Goal: Task Accomplishment & Management: Manage account settings

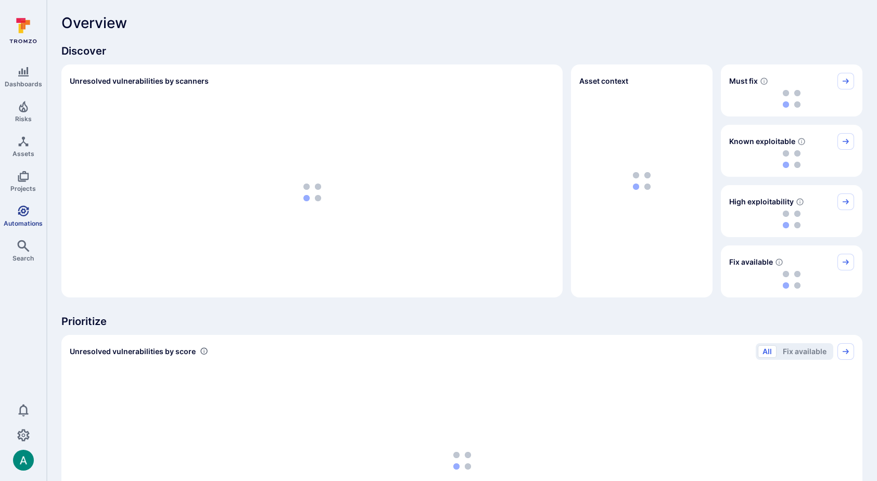
click at [25, 212] on icon "Automations" at bounding box center [23, 211] width 12 height 12
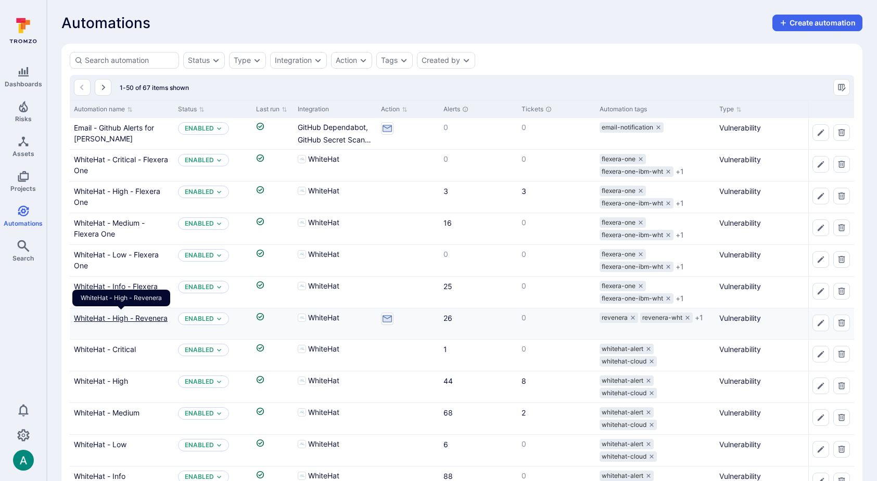
click at [130, 317] on link "WhiteHat - High - Revenera" at bounding box center [121, 318] width 94 height 9
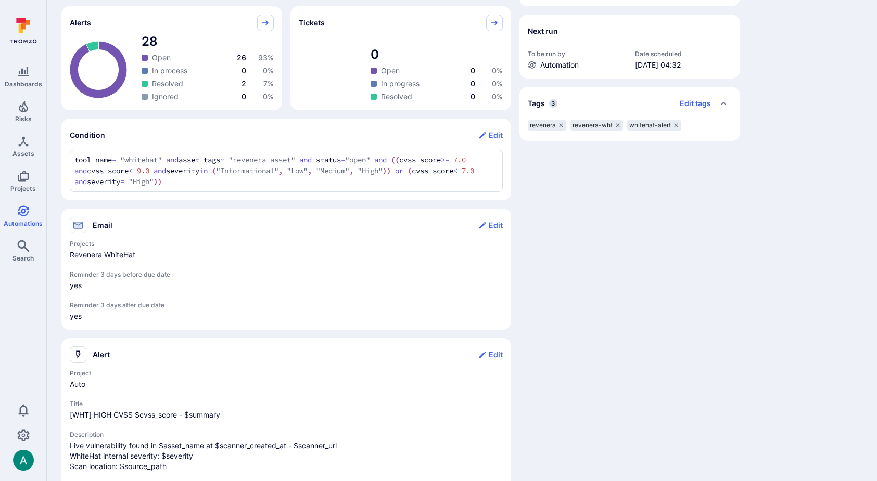
scroll to position [289, 0]
click at [497, 224] on button "Edit" at bounding box center [490, 224] width 24 height 17
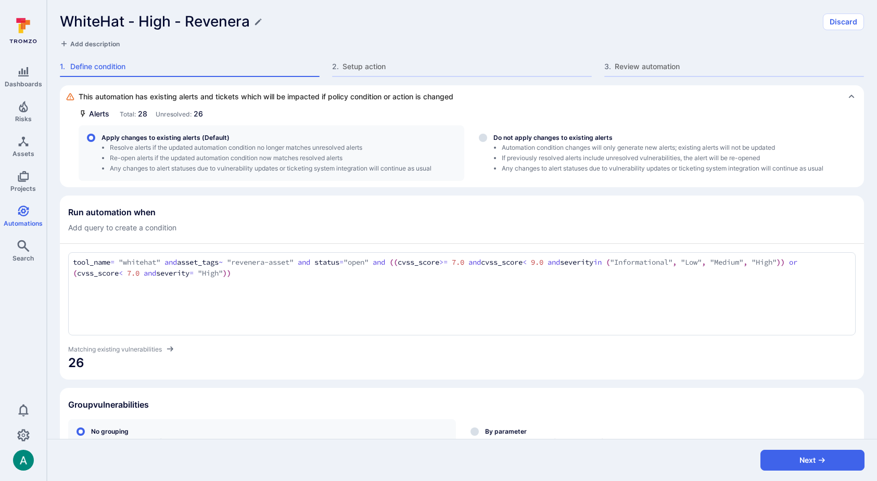
scroll to position [186, 0]
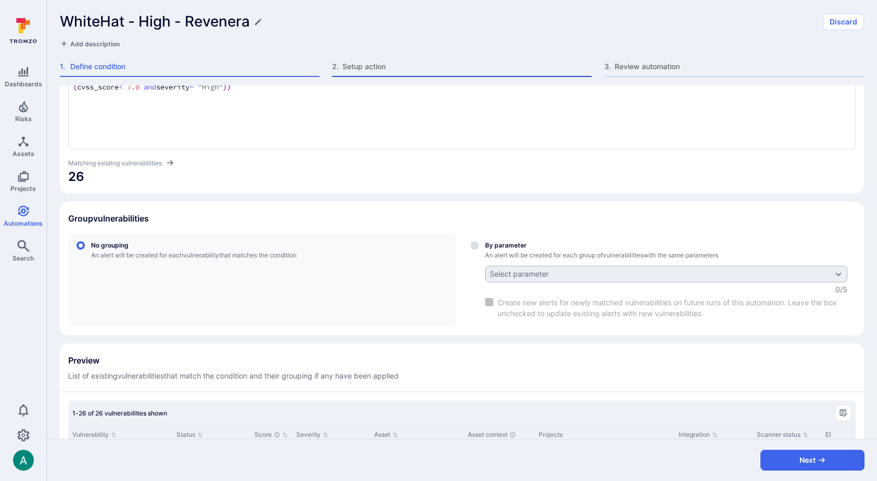
click at [398, 63] on span "Setup action" at bounding box center [466, 66] width 249 height 10
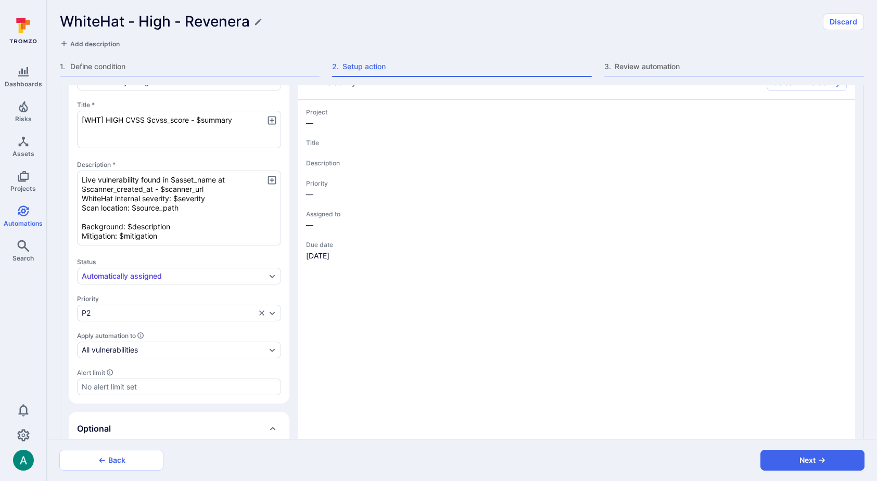
type textarea "x"
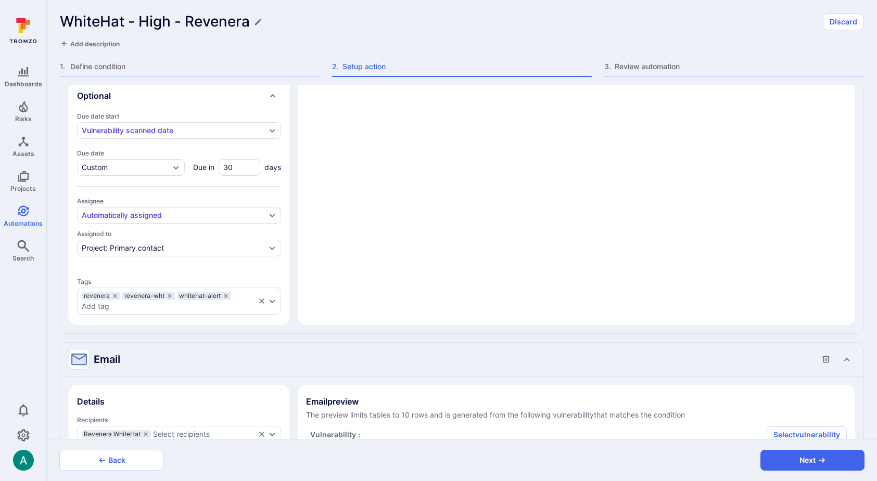
type textarea "x"
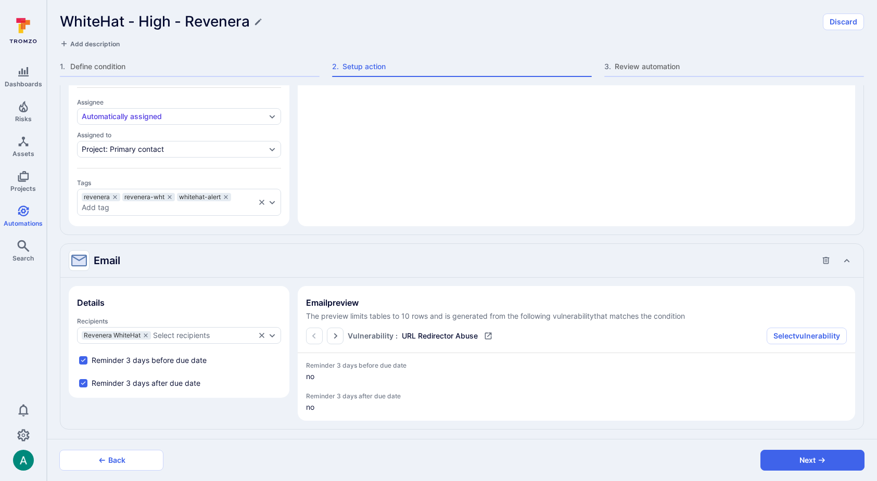
type textarea "x"
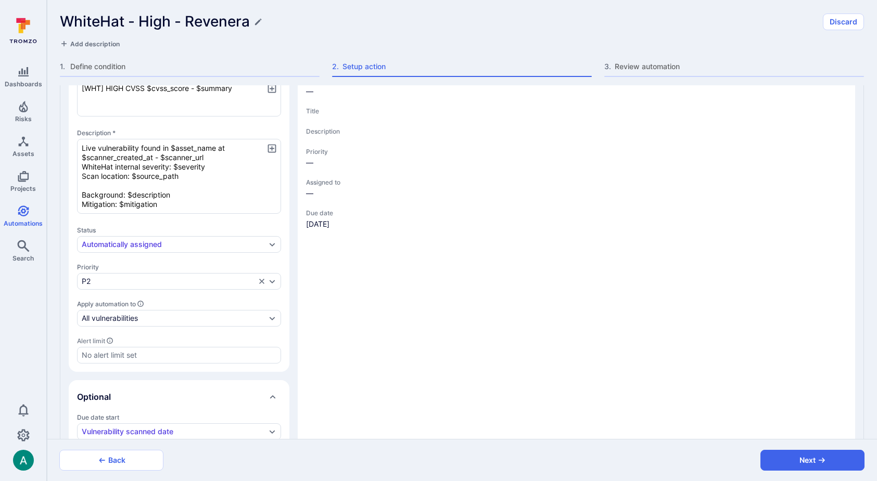
scroll to position [0, 0]
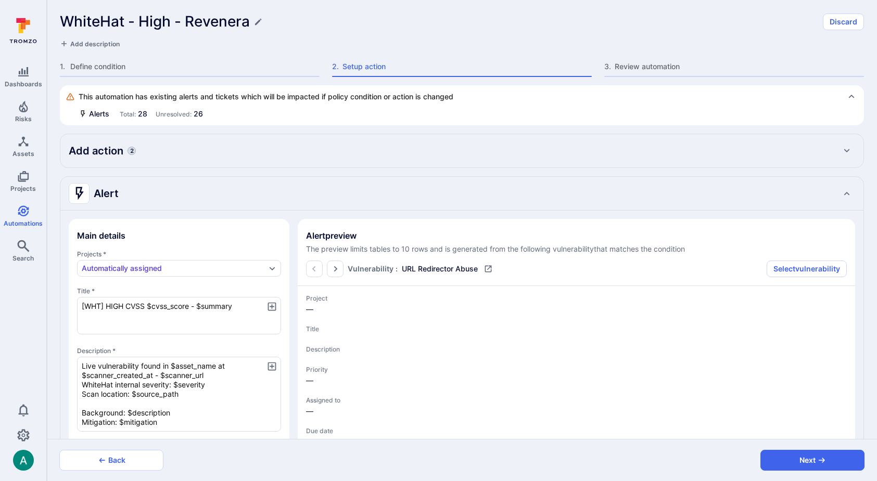
type textarea "x"
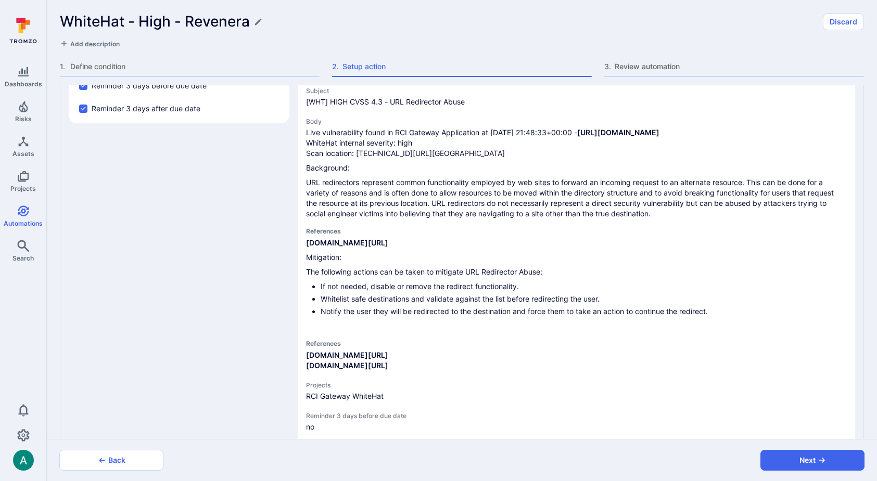
scroll to position [952, 0]
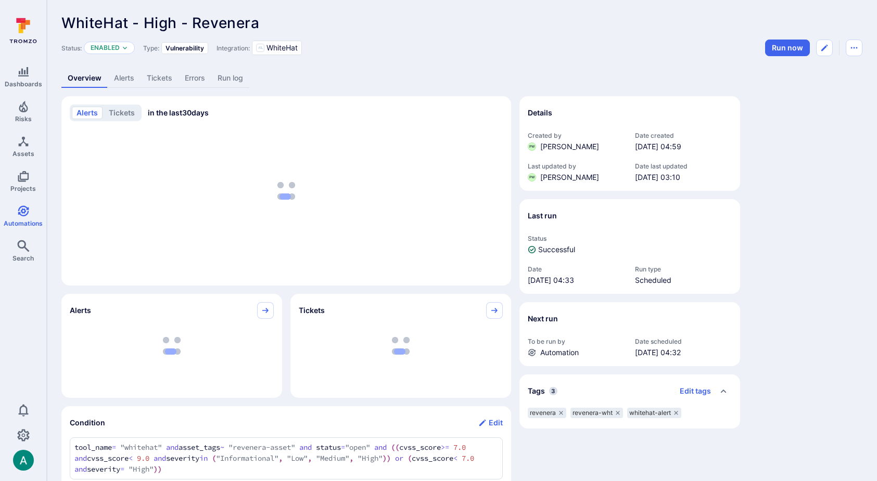
scroll to position [289, 0]
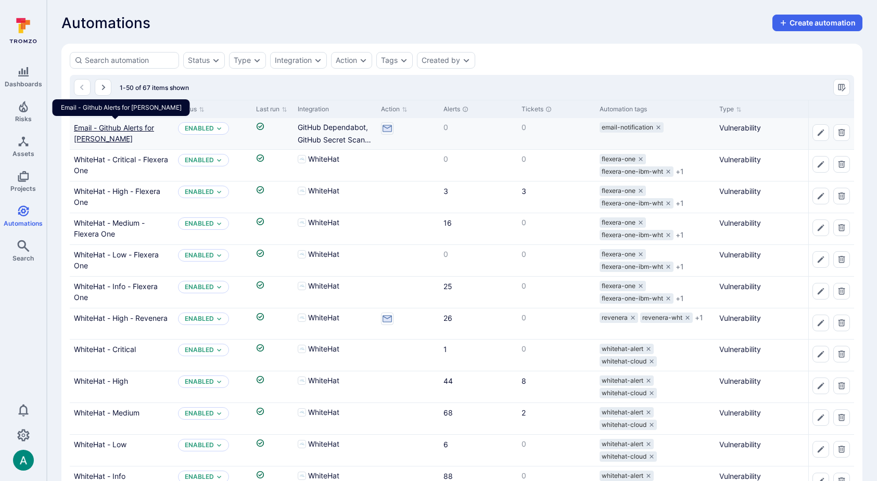
click at [126, 124] on link "Email - Github Alerts for [PERSON_NAME]" at bounding box center [114, 133] width 80 height 20
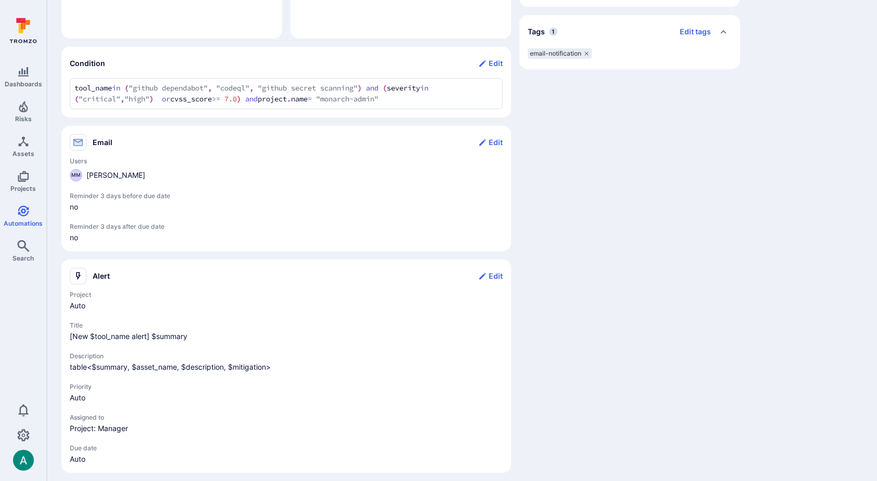
scroll to position [363, 0]
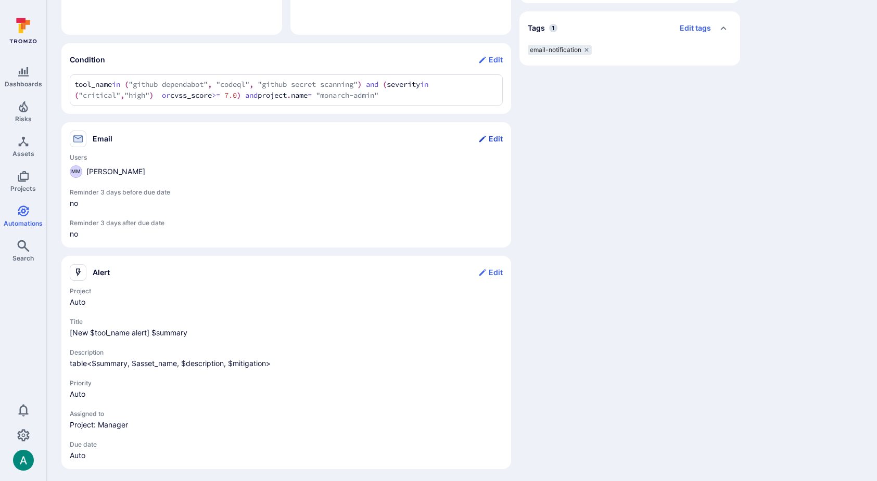
click at [498, 139] on button "Edit" at bounding box center [490, 139] width 24 height 17
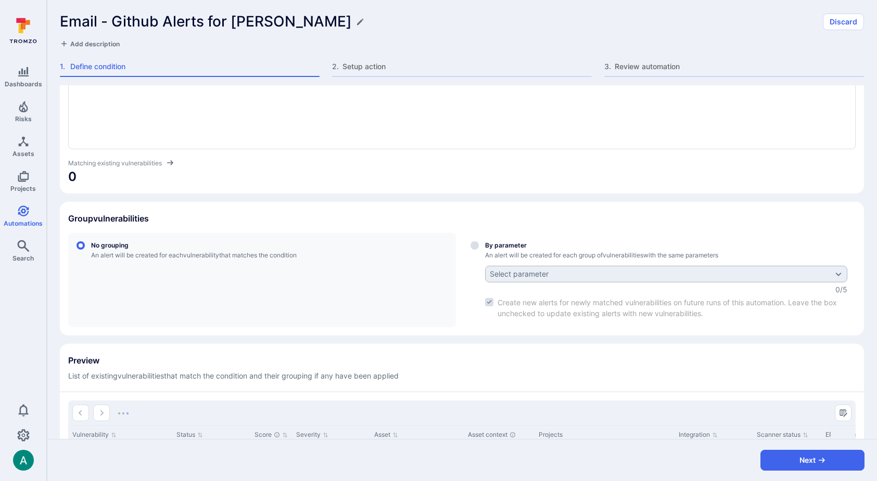
scroll to position [239, 0]
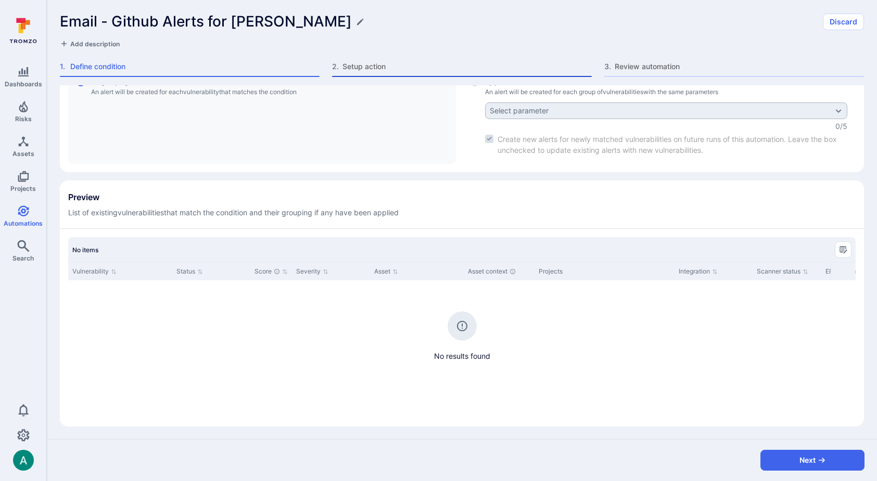
click at [377, 64] on span "Setup action" at bounding box center [466, 66] width 249 height 10
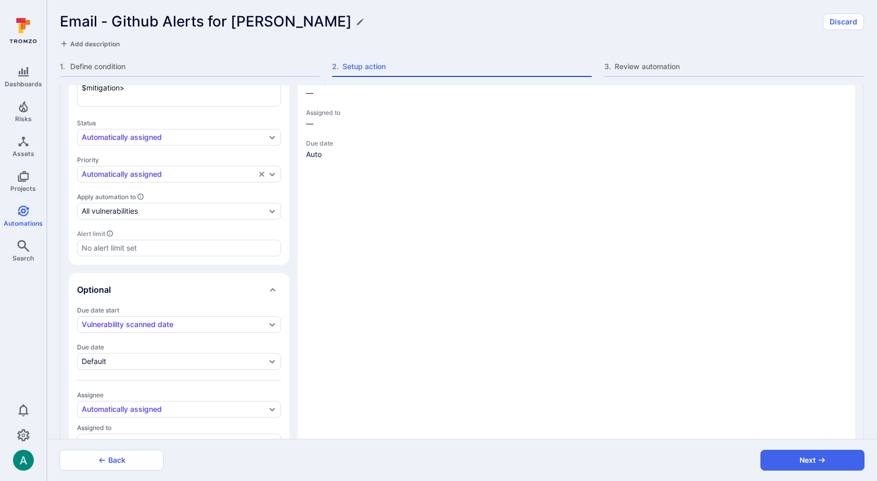
type textarea "x"
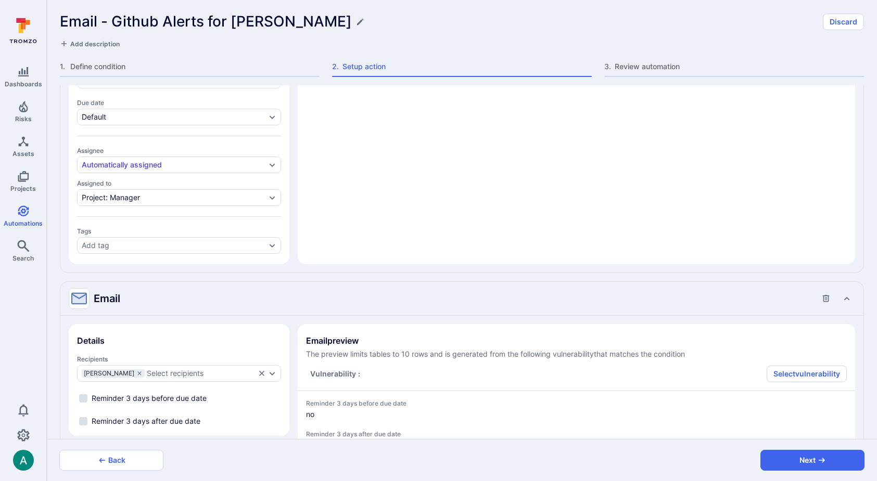
scroll to position [522, 0]
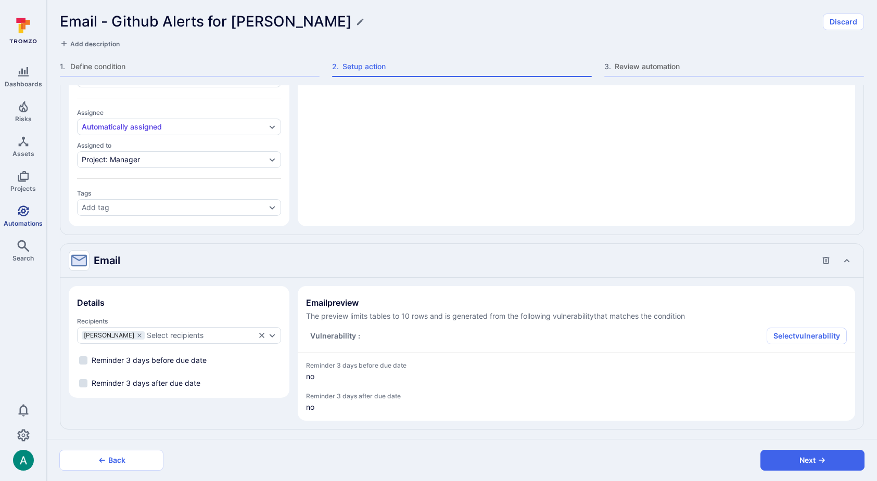
click at [22, 213] on icon "Automations" at bounding box center [23, 211] width 12 height 12
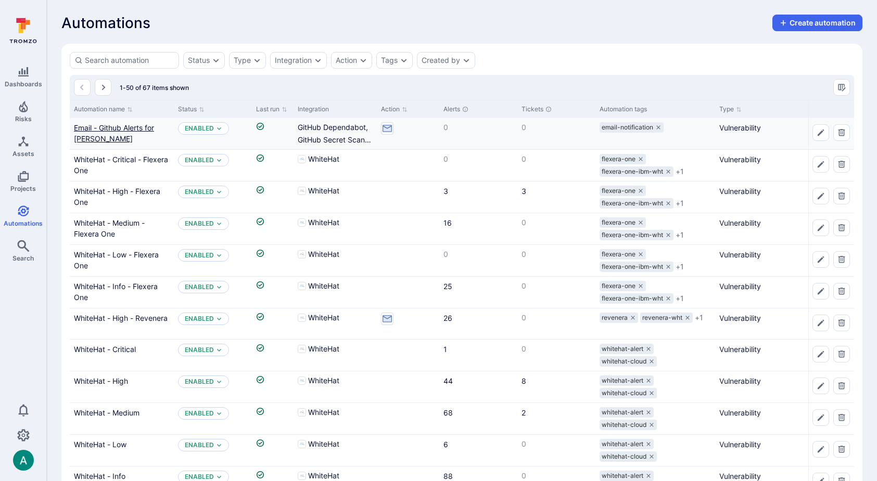
click at [115, 123] on link "Email - Github Alerts for [PERSON_NAME]" at bounding box center [114, 133] width 80 height 20
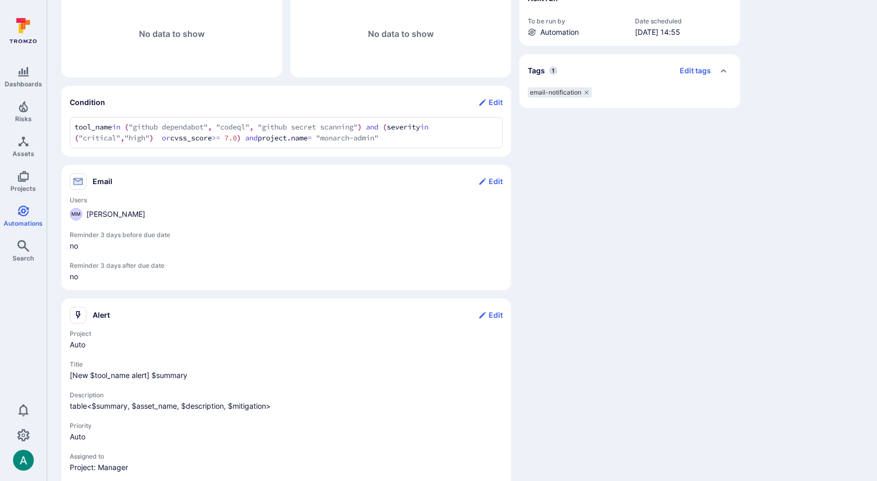
scroll to position [319, 0]
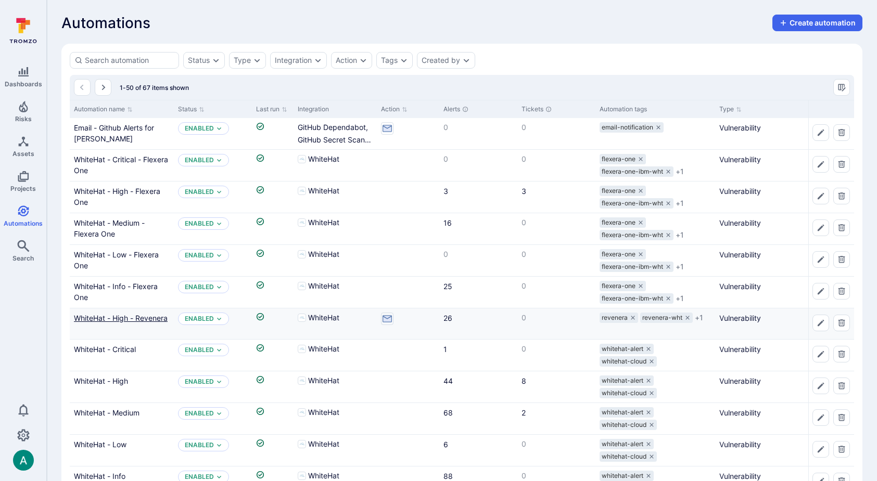
click at [133, 320] on link "WhiteHat - High - Revenera" at bounding box center [121, 318] width 94 height 9
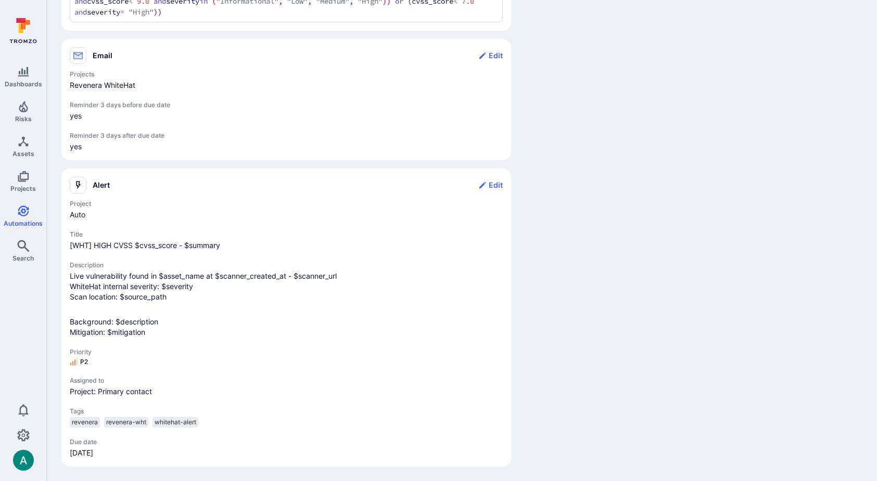
scroll to position [466, 0]
click at [489, 47] on button "Edit" at bounding box center [490, 55] width 24 height 17
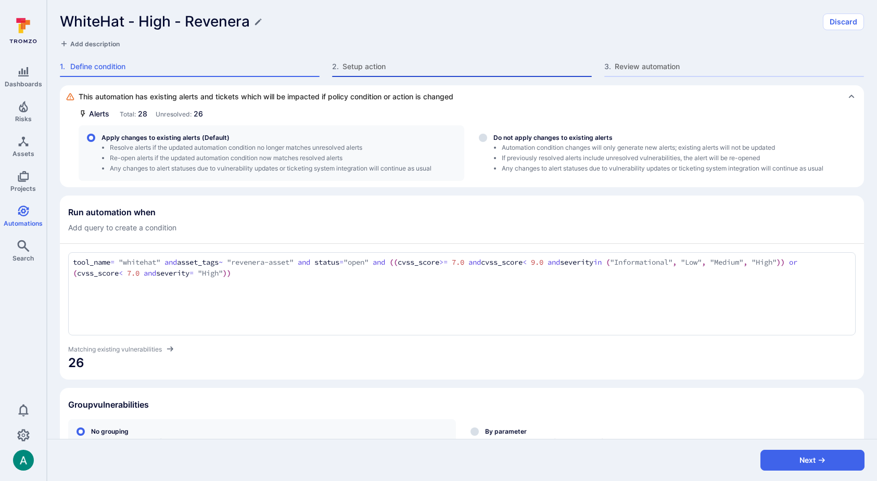
click at [385, 72] on div "2 . Setup action" at bounding box center [462, 69] width 260 height 16
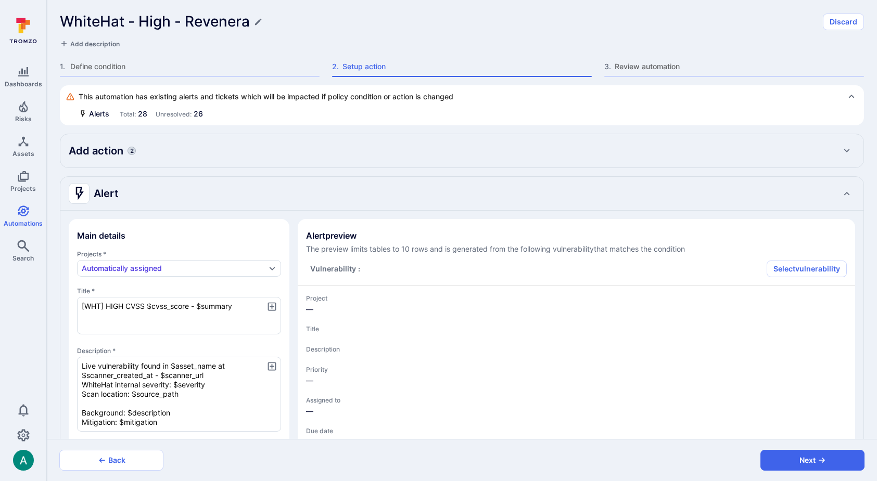
type textarea "x"
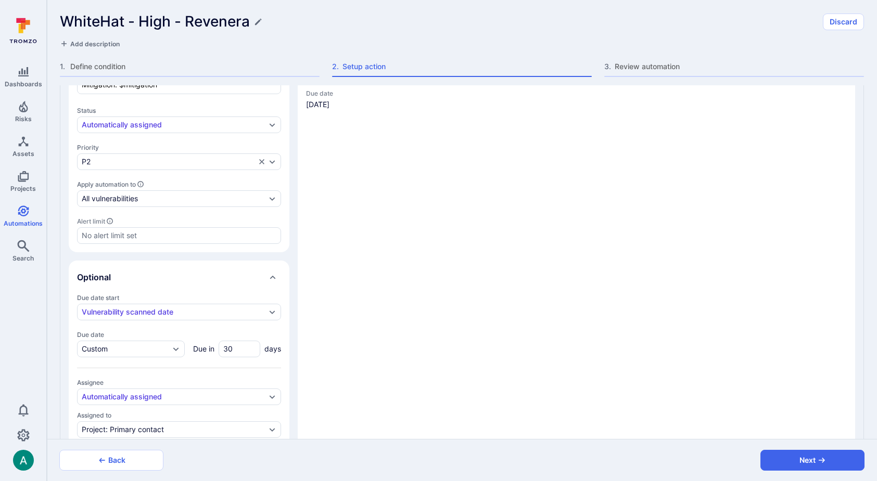
type textarea "x"
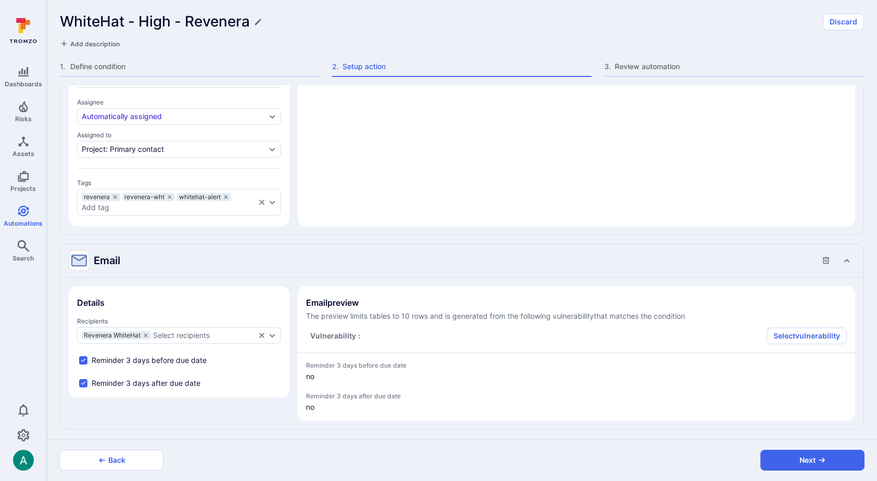
type textarea "x"
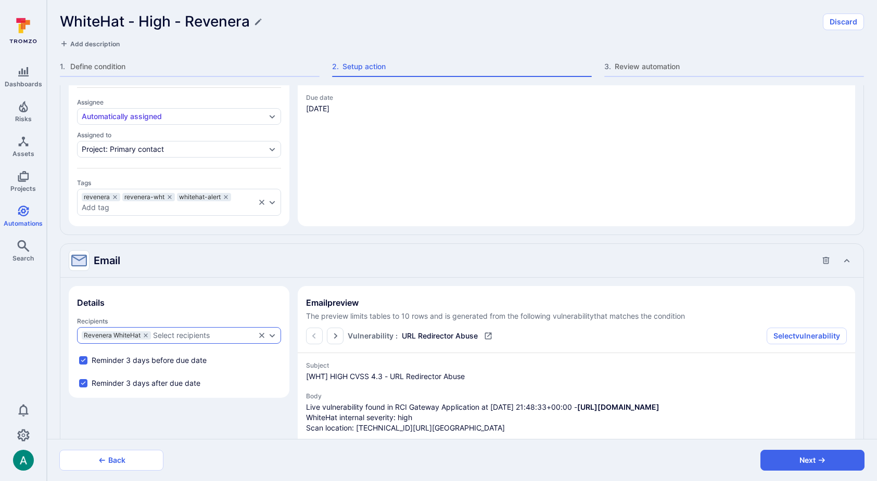
click at [130, 332] on span "Revenera WhiteHat" at bounding box center [112, 335] width 57 height 6
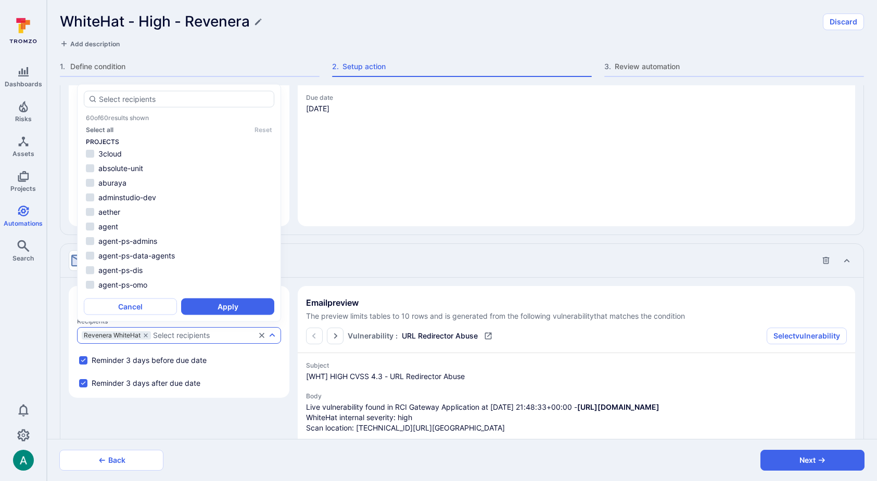
click at [349, 255] on div "Email" at bounding box center [451, 260] width 765 height 17
type textarea "x"
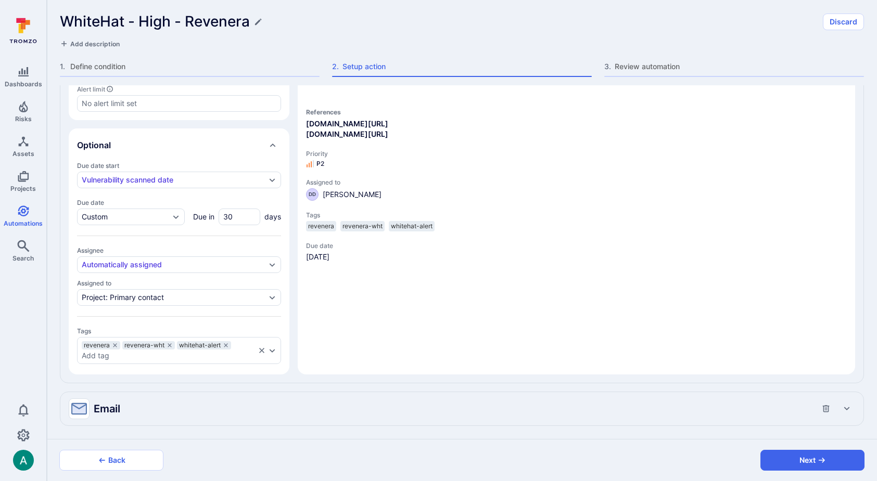
scroll to position [467, 0]
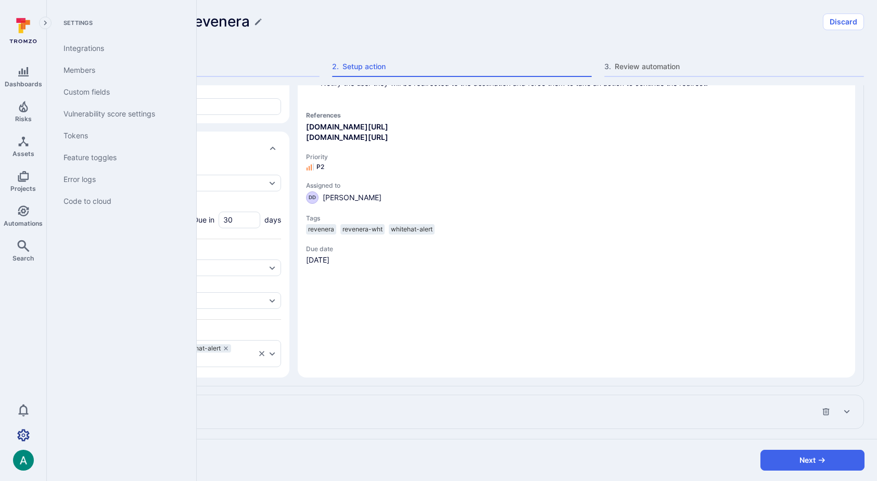
click at [25, 431] on icon "Settings" at bounding box center [23, 435] width 12 height 12
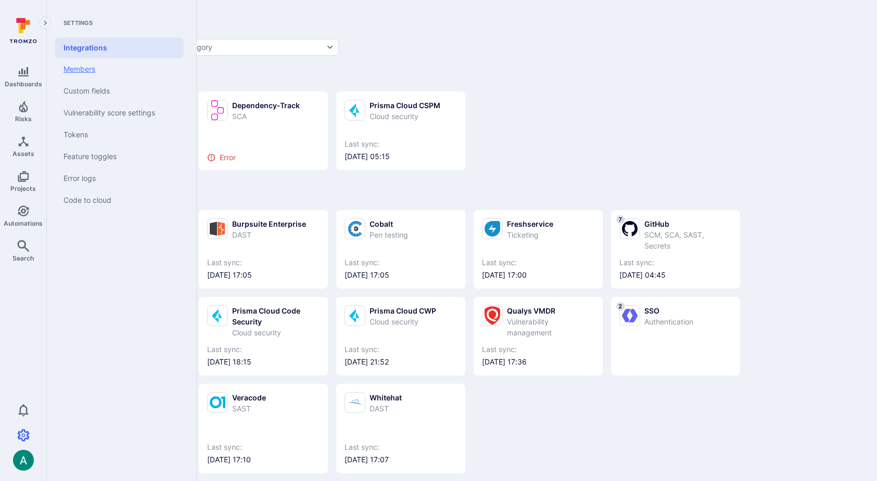
click at [89, 73] on link "Members" at bounding box center [119, 69] width 128 height 22
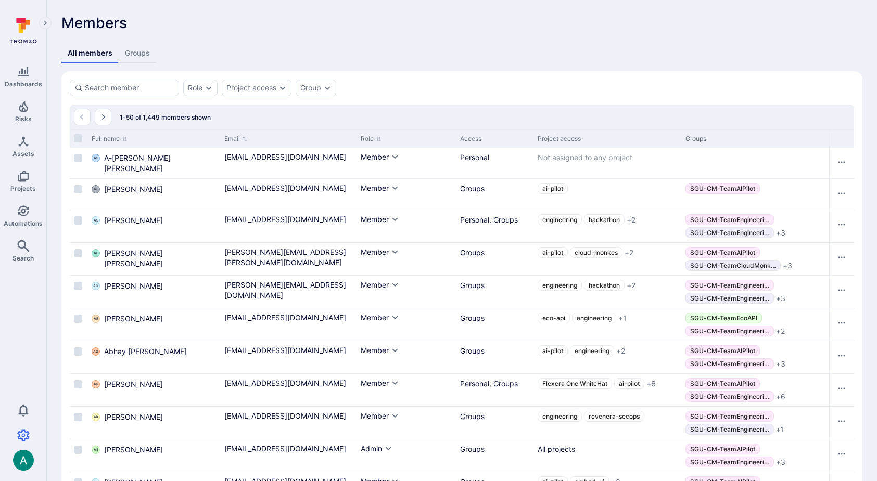
click at [133, 54] on link "Groups" at bounding box center [137, 53] width 37 height 19
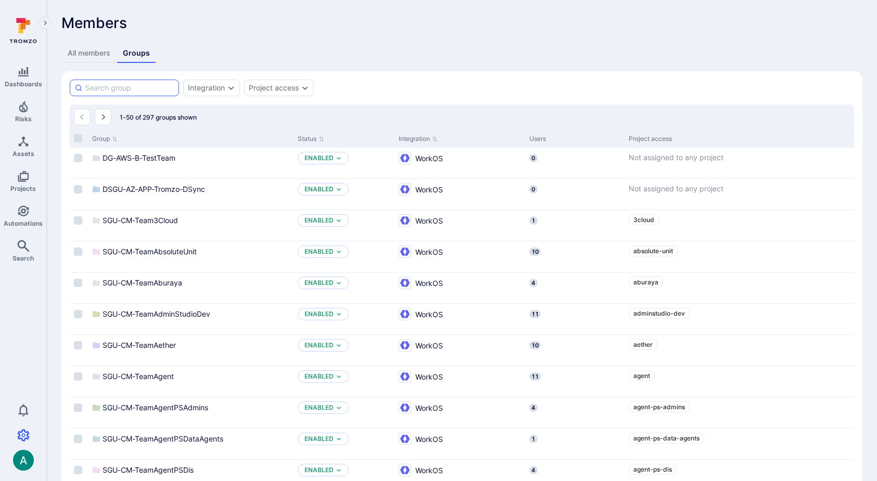
click at [138, 87] on input at bounding box center [129, 88] width 89 height 10
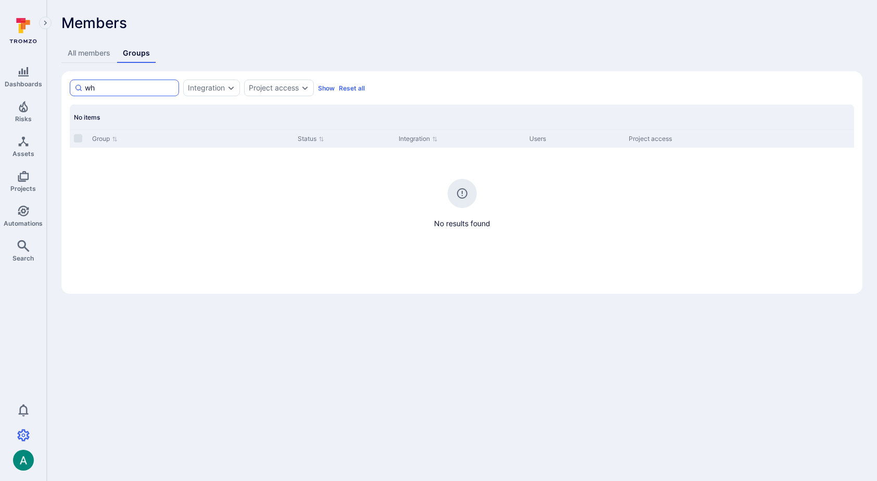
type input "w"
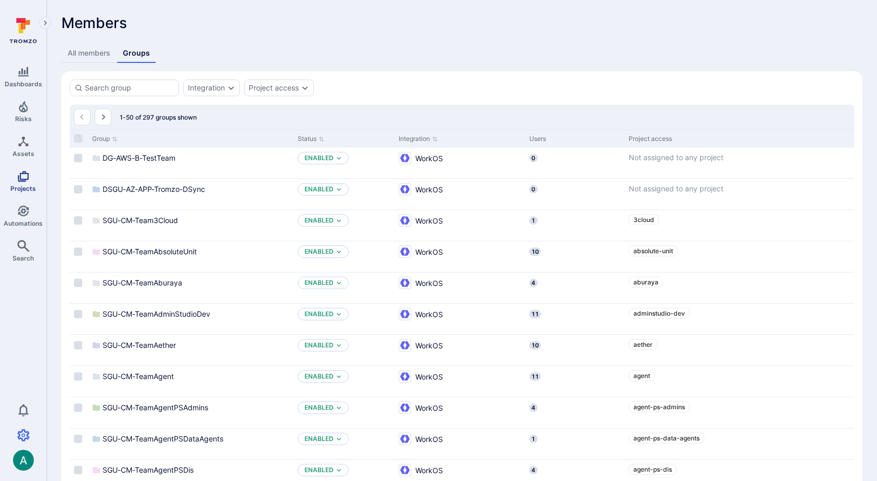
click at [20, 179] on icon "Projects" at bounding box center [23, 176] width 11 height 11
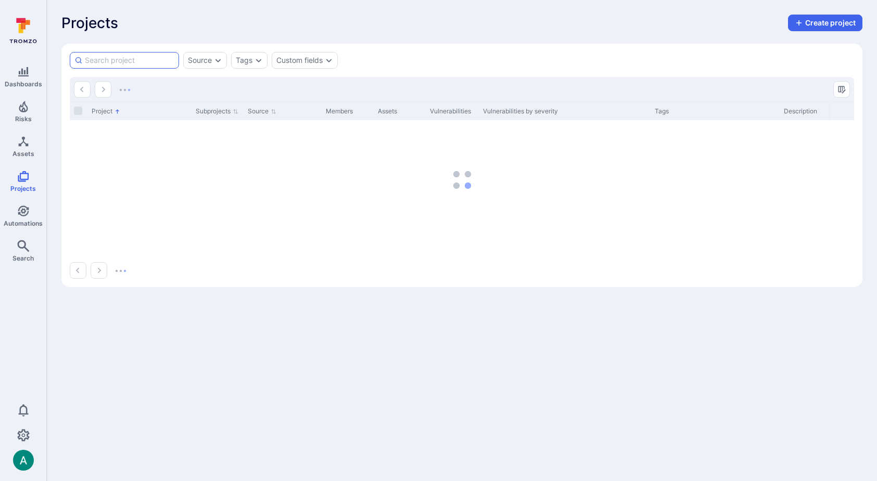
click at [138, 55] on input at bounding box center [129, 60] width 89 height 10
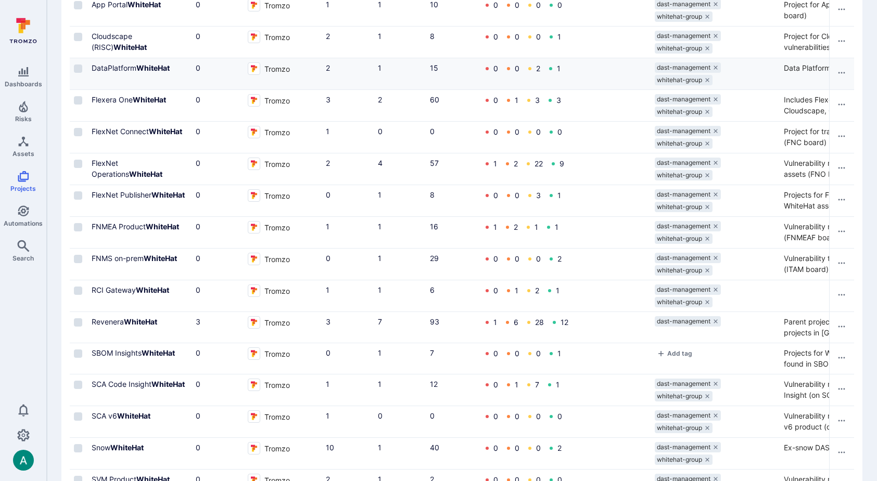
scroll to position [127, 0]
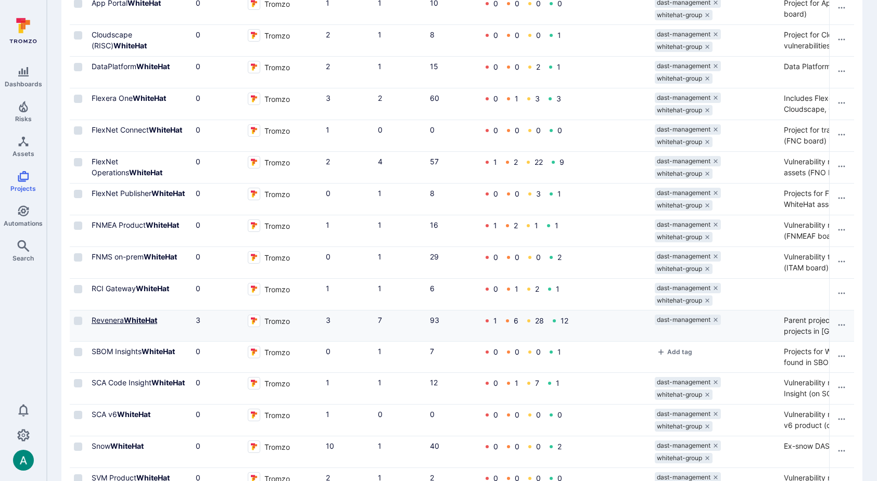
type input "whitehat"
click at [135, 320] on b "WhiteHat" at bounding box center [140, 320] width 33 height 9
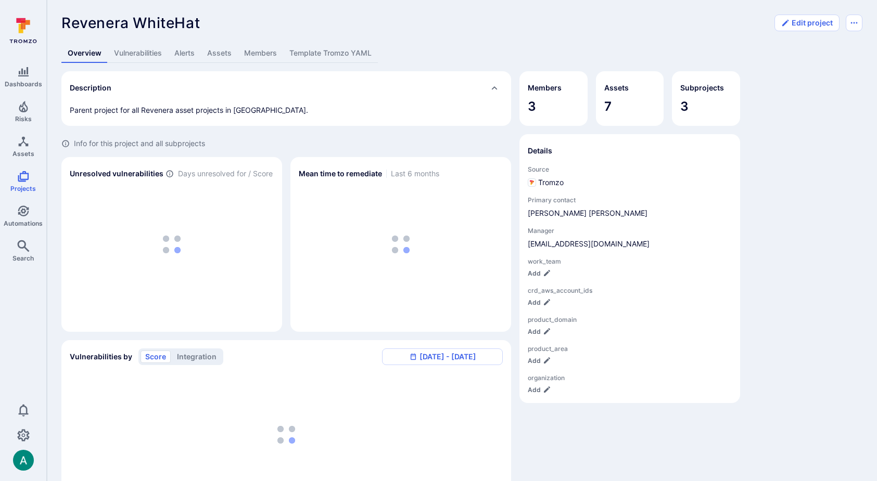
click at [257, 54] on link "Members" at bounding box center [260, 53] width 45 height 19
